Goal: Information Seeking & Learning: Learn about a topic

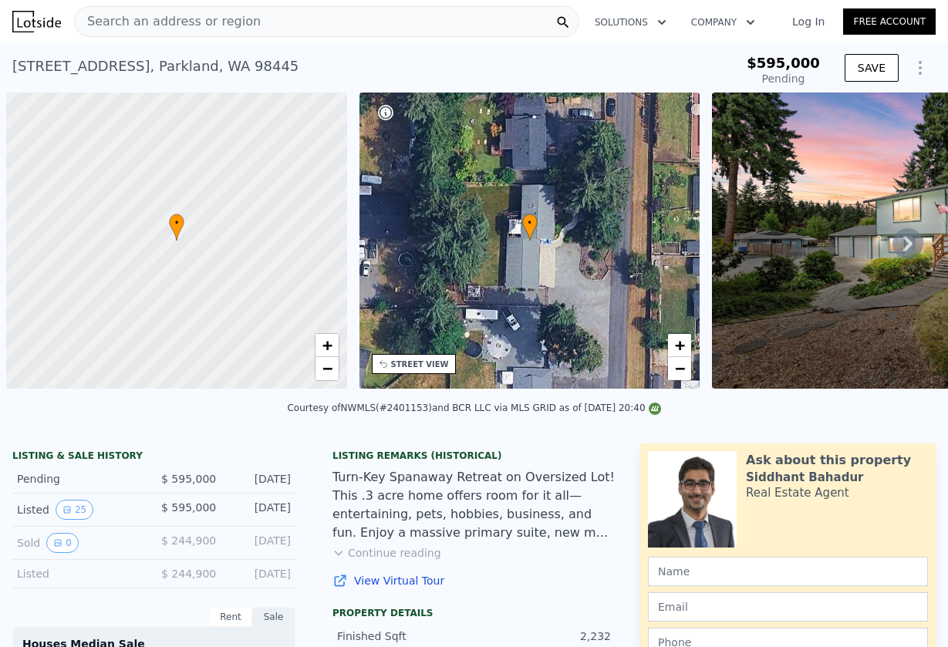
scroll to position [0, 6]
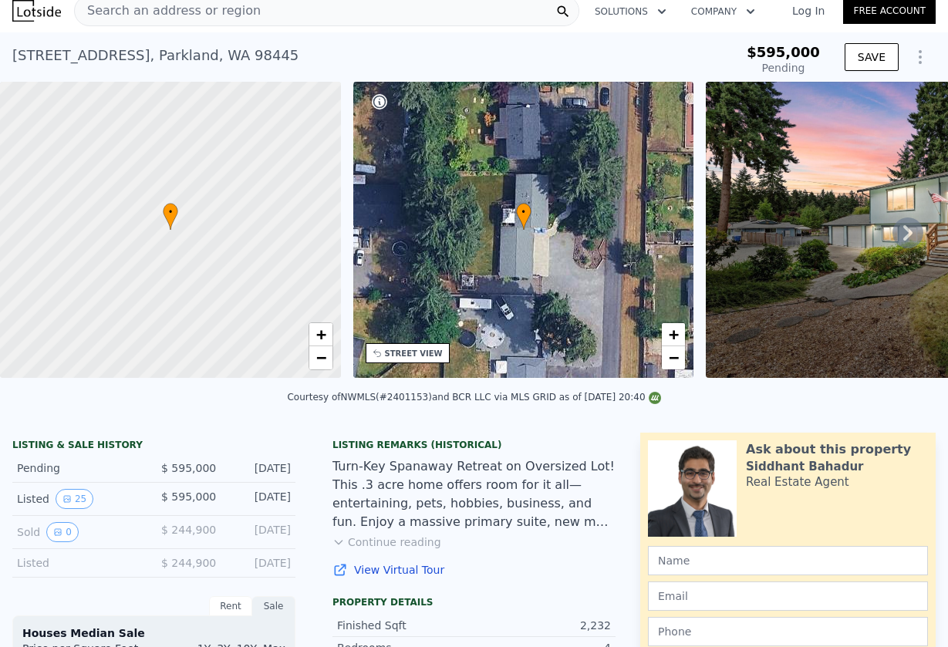
type input "$ 637,000"
type input "-$ 43,786"
click at [249, 15] on div "Search an address or region" at bounding box center [326, 10] width 505 height 31
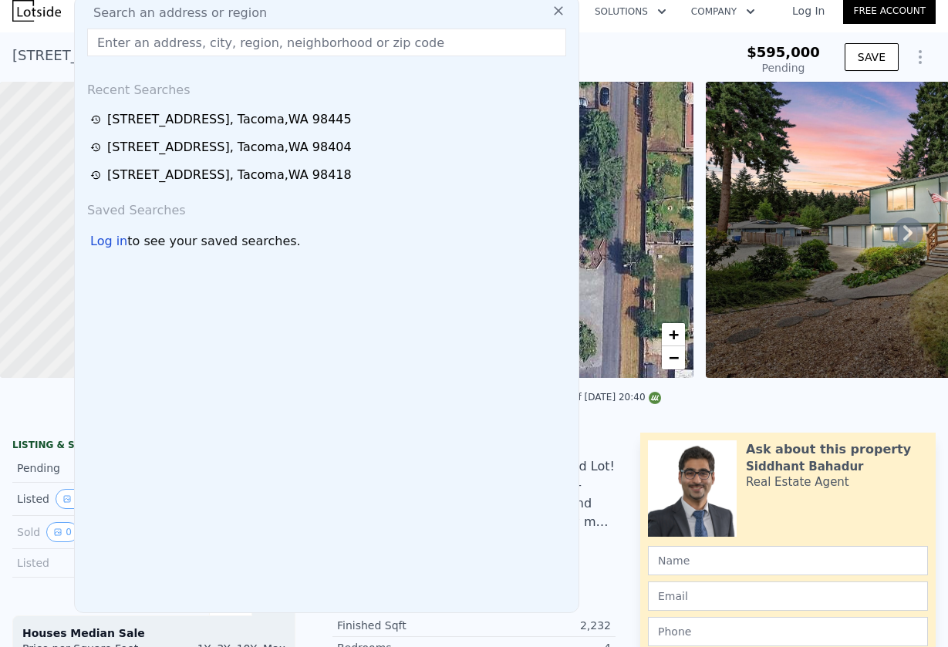
type input "[STREET_ADDRESS]"
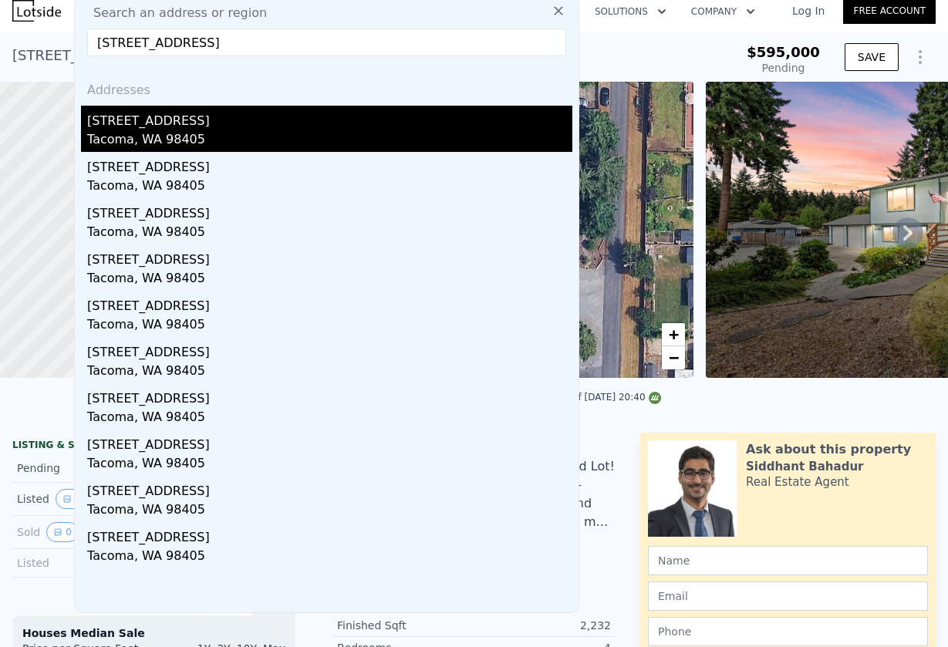
click at [167, 126] on div "[STREET_ADDRESS]" at bounding box center [329, 118] width 485 height 25
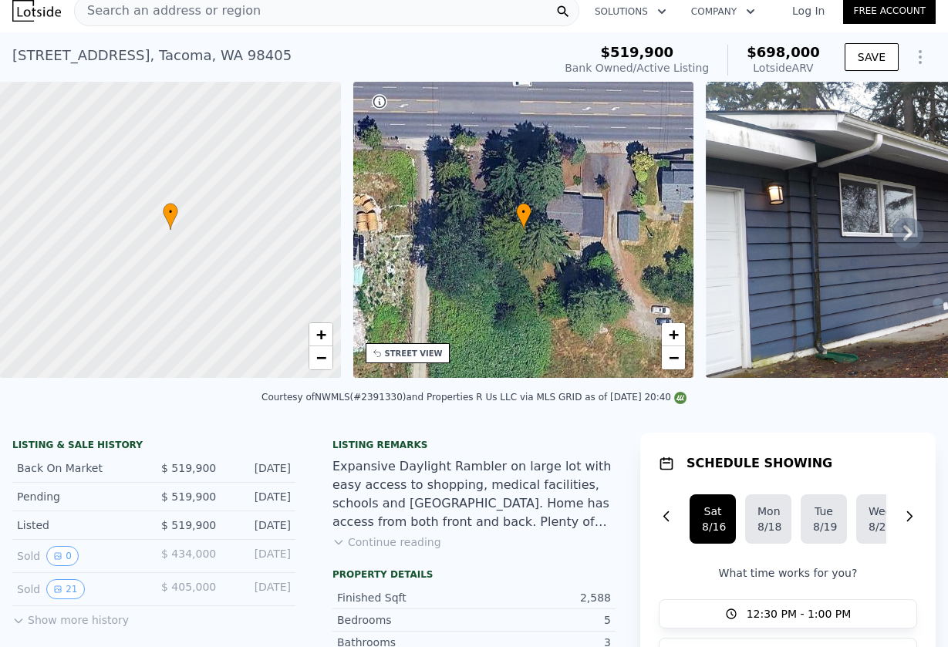
click at [265, 14] on div "Search an address or region" at bounding box center [326, 10] width 505 height 31
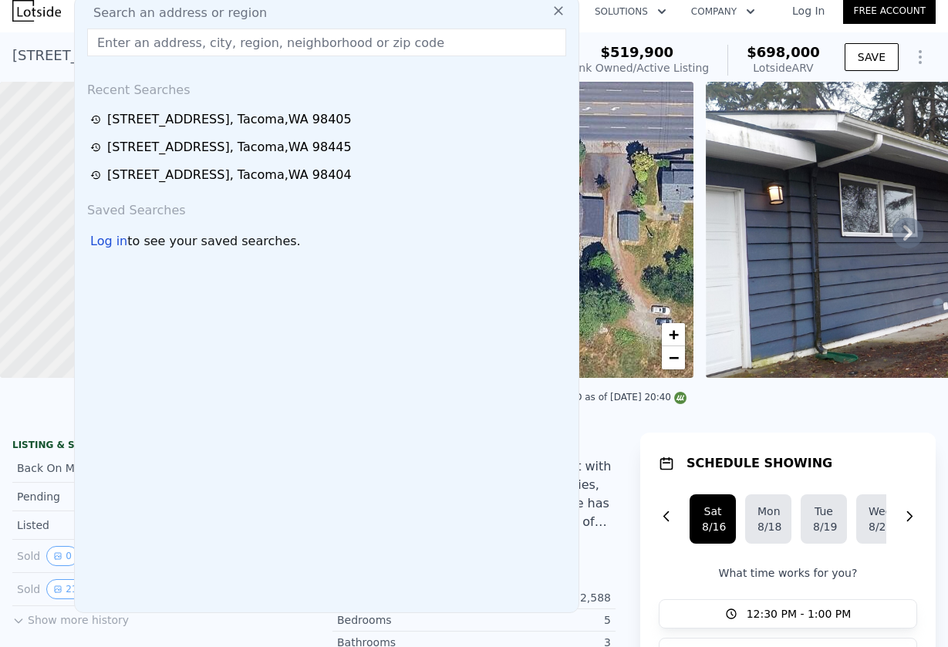
type input "[STREET_ADDRESS][PERSON_NAME]"
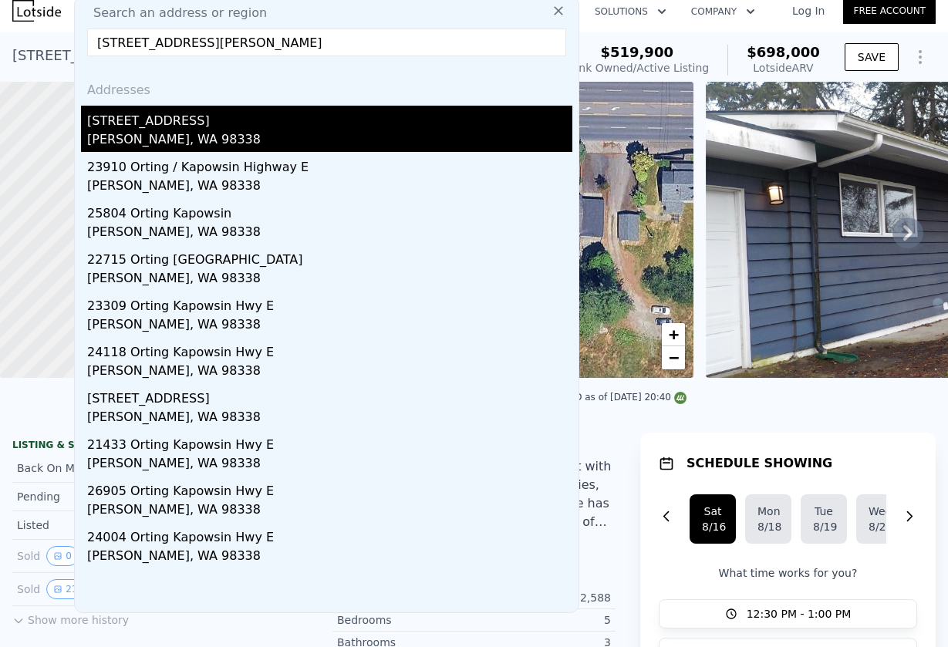
click at [231, 134] on div "[PERSON_NAME], WA 98338" at bounding box center [329, 141] width 485 height 22
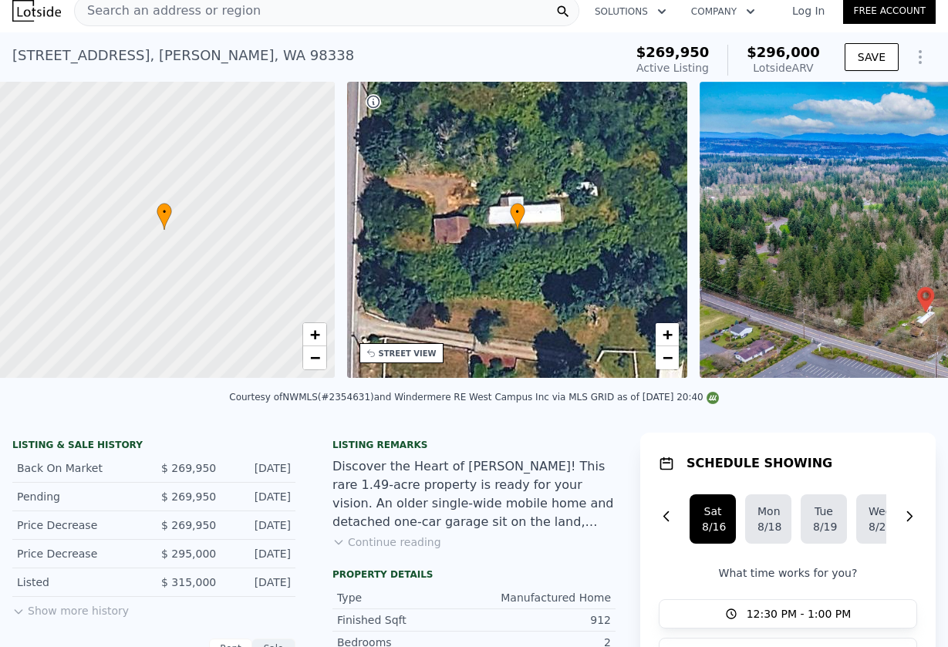
scroll to position [0, 6]
